Goal: Check status: Check status

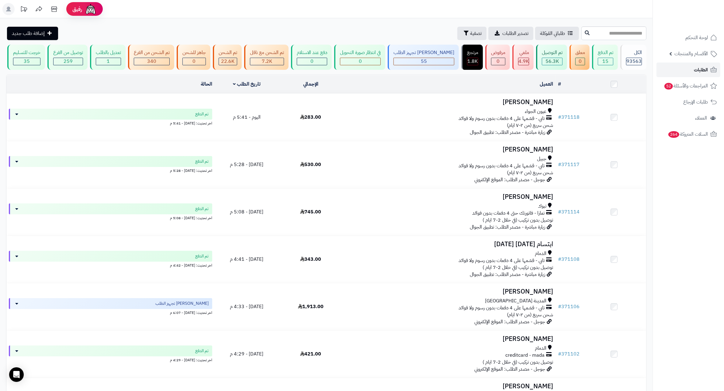
click at [679, 66] on link "الطلبات" at bounding box center [688, 70] width 64 height 15
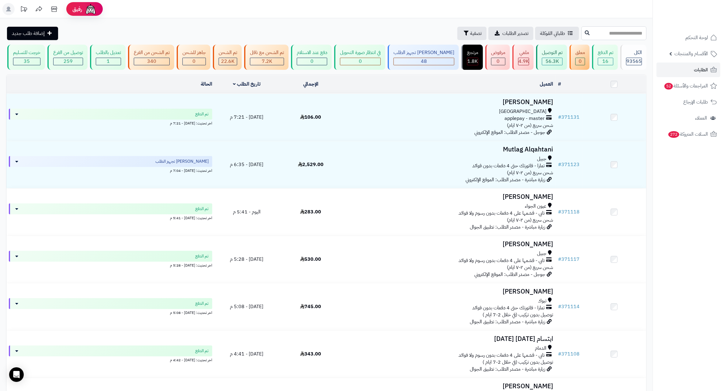
click at [623, 34] on input "text" at bounding box center [613, 33] width 65 height 14
type input "******"
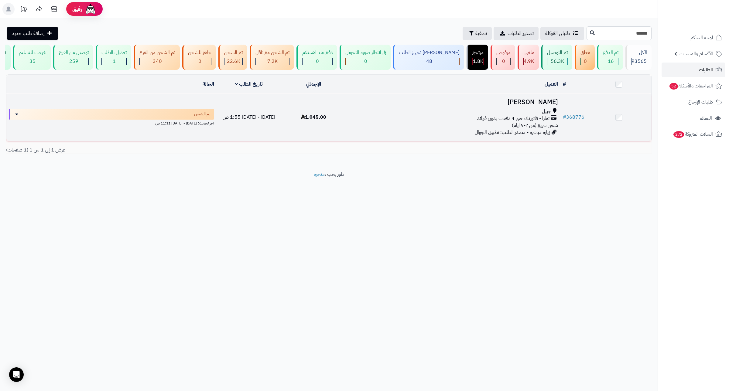
click at [523, 106] on h3 "[PERSON_NAME]" at bounding box center [453, 102] width 210 height 7
